Goal: Task Accomplishment & Management: Manage account settings

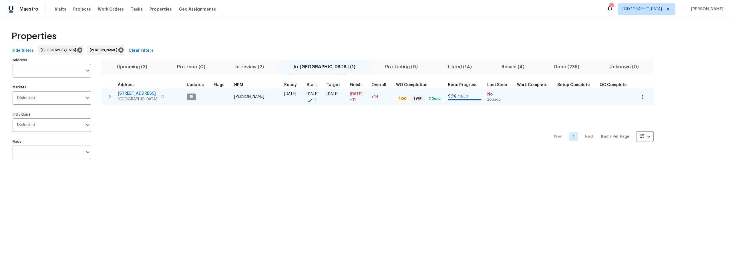
click at [138, 92] on span "[STREET_ADDRESS]" at bounding box center [137, 94] width 39 height 6
click at [144, 92] on span "[STREET_ADDRESS]" at bounding box center [137, 94] width 39 height 6
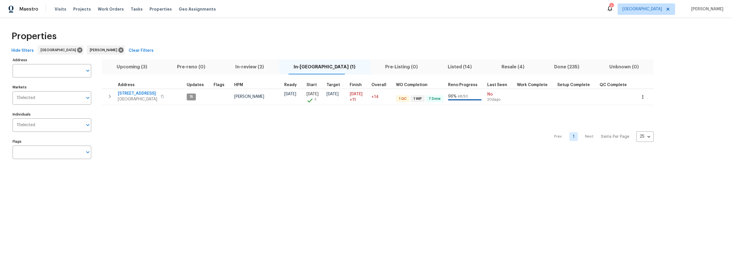
click at [131, 67] on span "Upcoming (3)" at bounding box center [132, 67] width 54 height 8
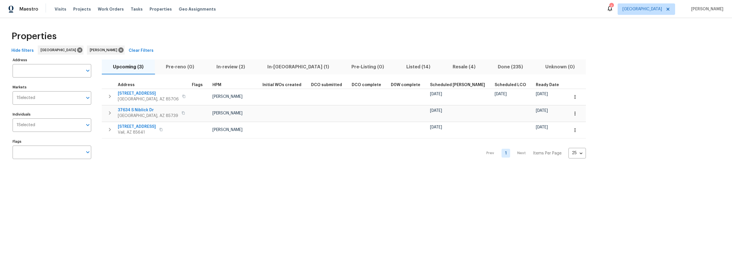
click at [282, 68] on span "In-[GEOGRAPHIC_DATA] (1)" at bounding box center [298, 67] width 77 height 8
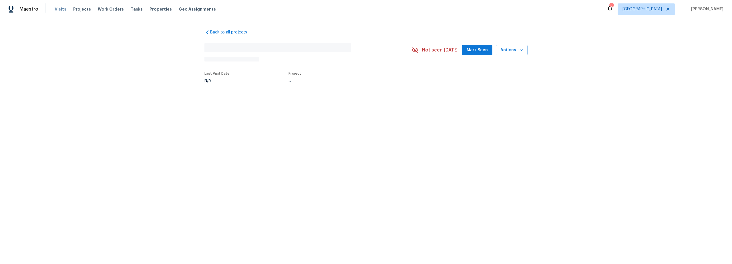
click at [58, 8] on span "Visits" at bounding box center [61, 9] width 12 height 6
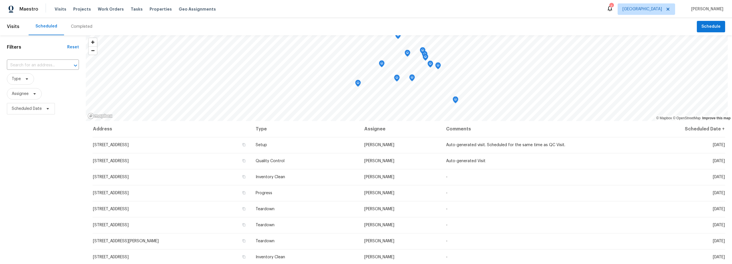
click at [83, 27] on div "Completed" at bounding box center [81, 27] width 21 height 6
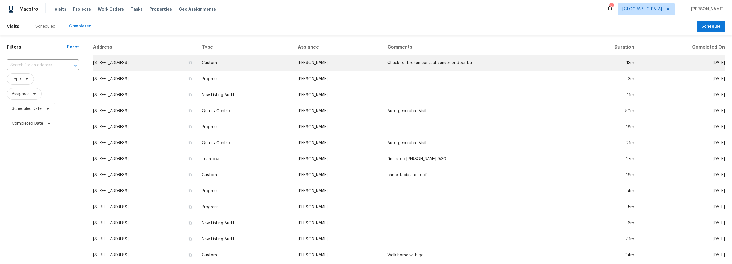
click at [196, 64] on td "11307 E Squash Blossom Loop, Tucson, AZ 85747" at bounding box center [145, 63] width 105 height 16
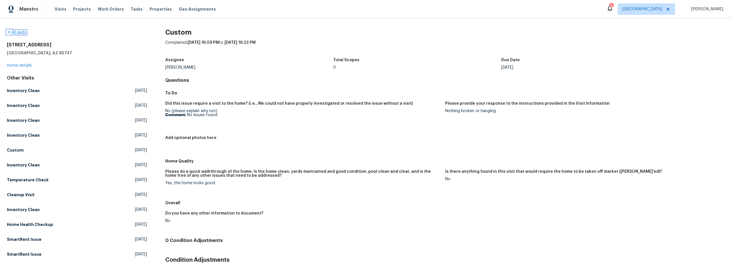
click at [17, 33] on link "All visits" at bounding box center [16, 32] width 19 height 4
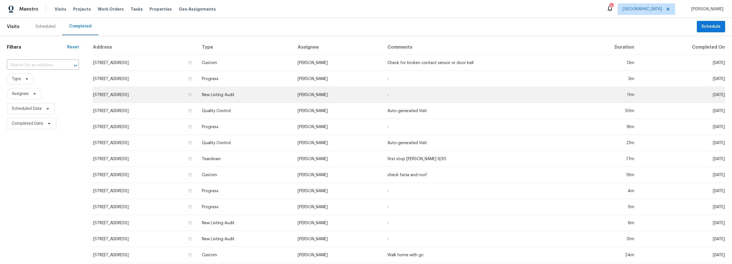
click at [293, 94] on td "New Listing Audit" at bounding box center [245, 95] width 96 height 16
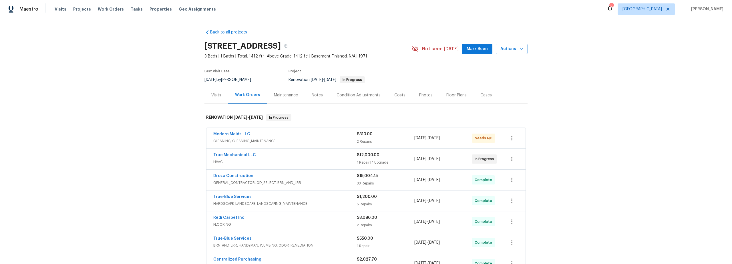
click at [313, 95] on div "Notes" at bounding box center [317, 95] width 11 height 6
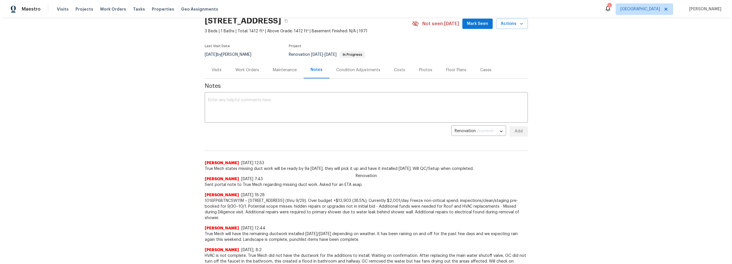
scroll to position [22, 0]
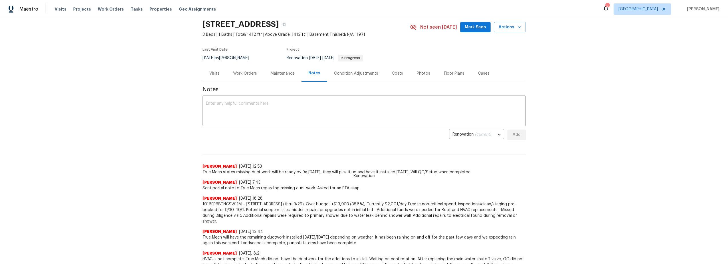
click at [245, 74] on div "Work Orders" at bounding box center [245, 74] width 24 height 6
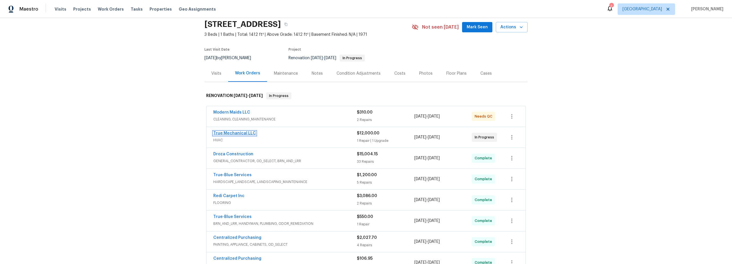
click at [233, 133] on link "True Mechanical LLC" at bounding box center [234, 133] width 43 height 4
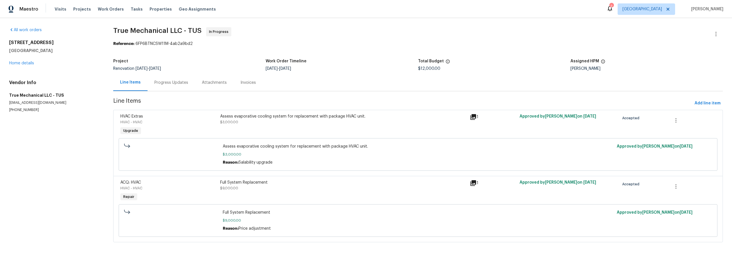
click at [172, 82] on div "Progress Updates" at bounding box center [172, 83] width 34 height 6
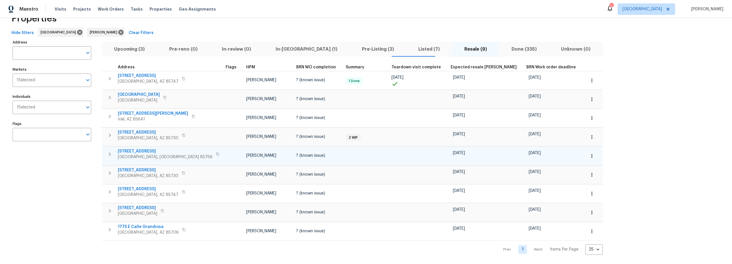
scroll to position [22, 0]
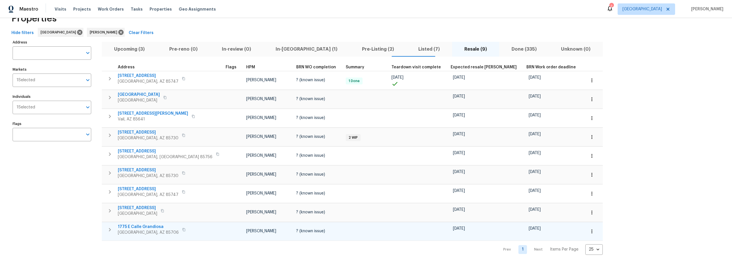
click at [589, 229] on icon "button" at bounding box center [592, 232] width 6 height 6
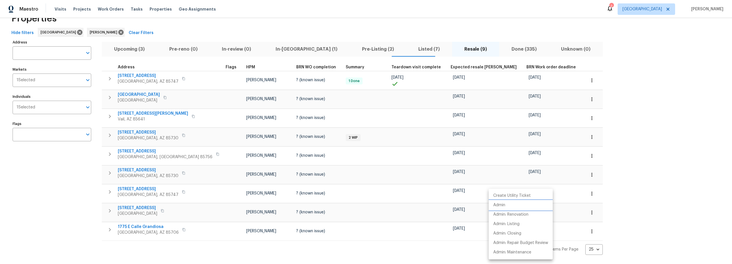
click at [504, 206] on p "Admin" at bounding box center [500, 205] width 12 height 6
click at [379, 252] on div at bounding box center [366, 132] width 732 height 264
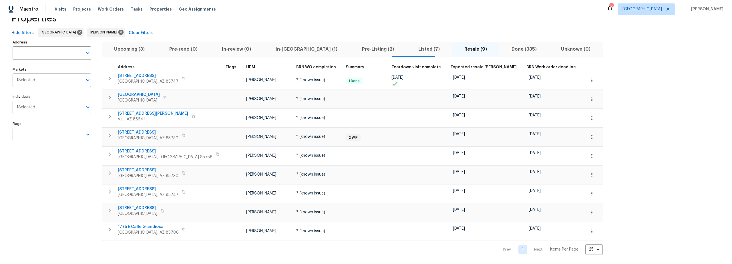
click at [138, 45] on span "Upcoming (3)" at bounding box center [129, 49] width 48 height 8
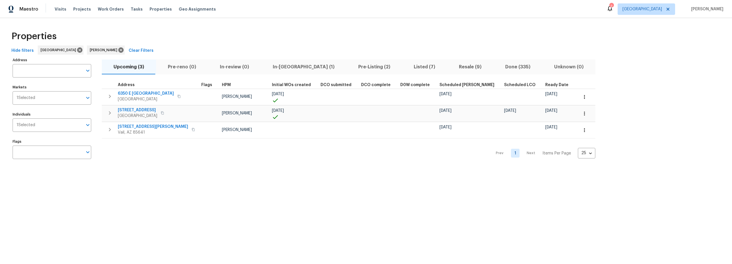
click at [350, 66] on span "Pre-Listing (2)" at bounding box center [374, 67] width 49 height 8
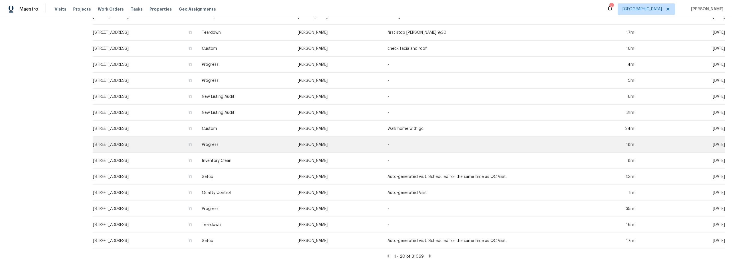
scroll to position [131, 0]
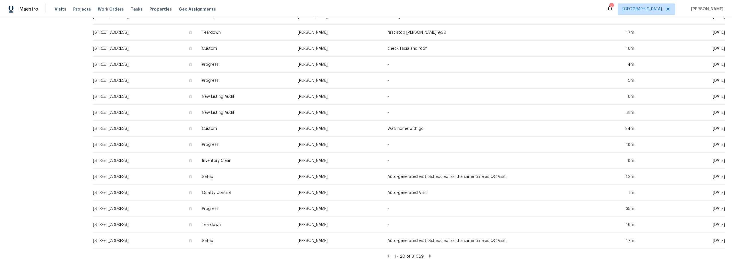
click at [429, 254] on icon at bounding box center [430, 255] width 2 height 3
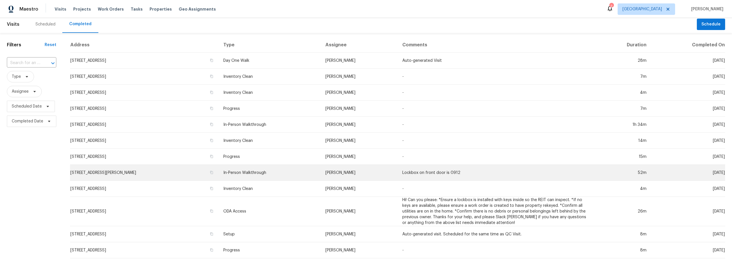
scroll to position [0, 0]
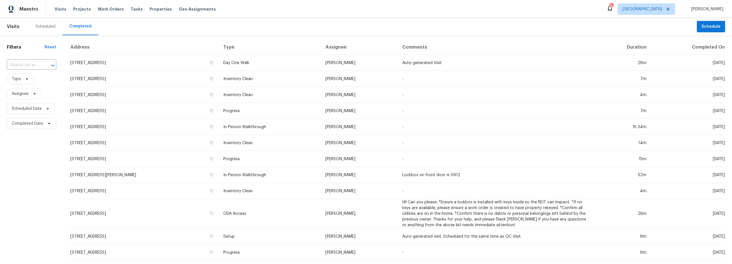
click at [46, 24] on div "Scheduled" at bounding box center [45, 27] width 20 height 6
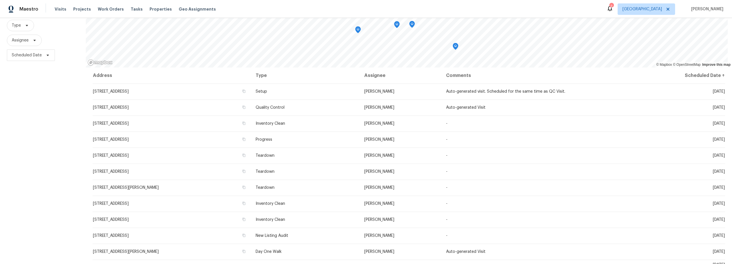
scroll to position [61, 0]
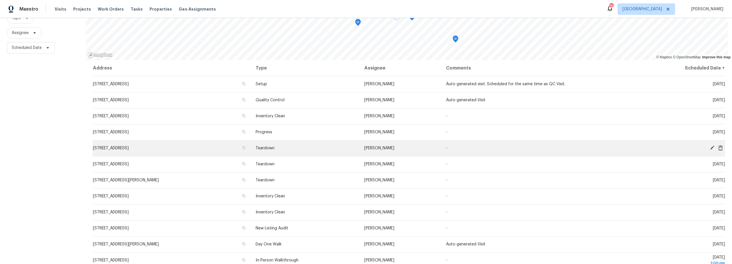
click at [710, 148] on icon at bounding box center [712, 148] width 5 height 5
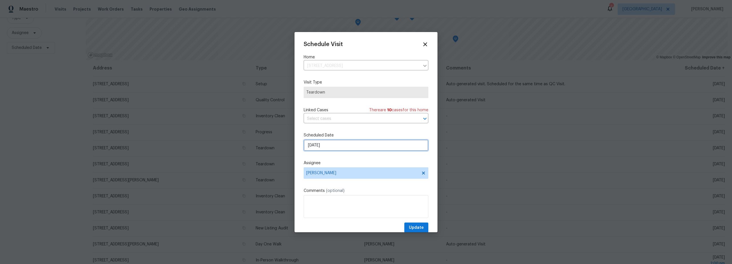
click at [330, 149] on input "10/1/2025" at bounding box center [366, 145] width 125 height 11
select select "9"
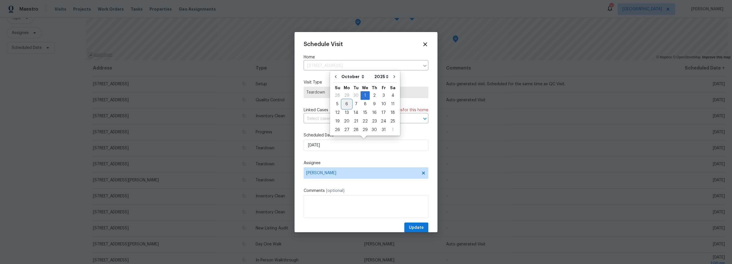
click at [347, 106] on div "6" at bounding box center [346, 104] width 9 height 8
type input "10/6/2025"
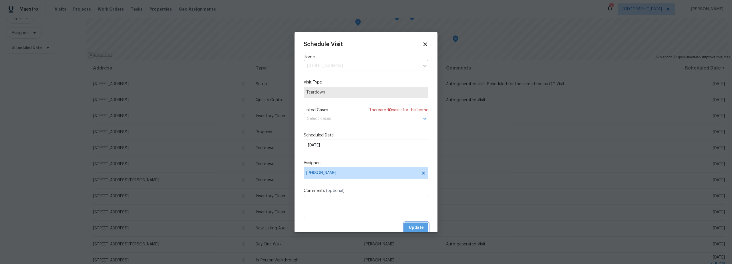
click at [410, 227] on span "Update" at bounding box center [416, 227] width 15 height 7
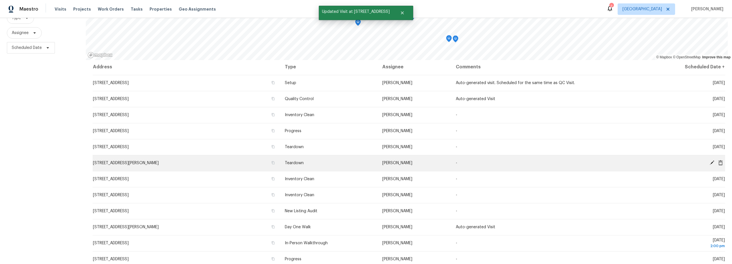
scroll to position [0, 0]
